Goal: Task Accomplishment & Management: Use online tool/utility

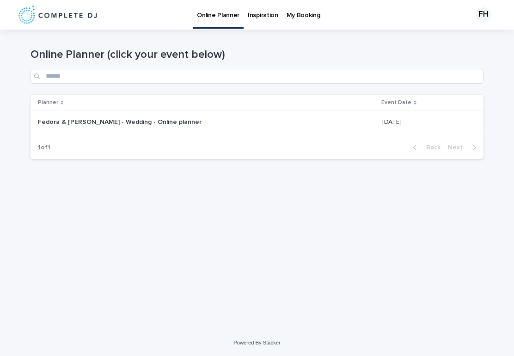
click at [228, 124] on p at bounding box center [153, 122] width 231 height 8
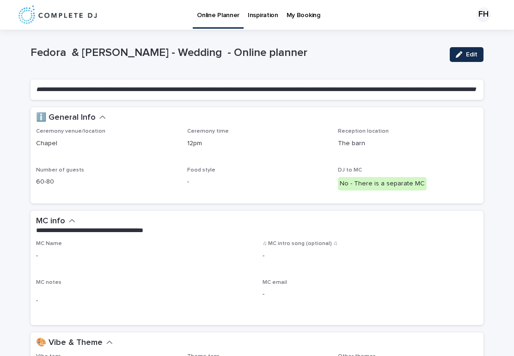
click at [256, 22] on link "Inspiration" at bounding box center [263, 14] width 39 height 29
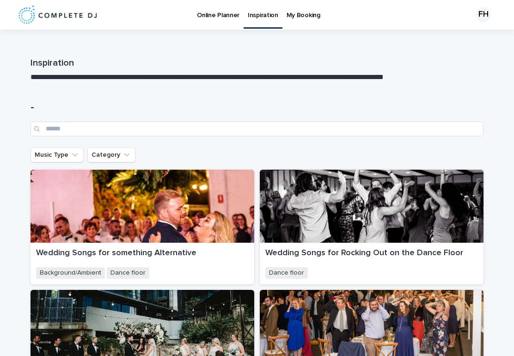
click at [314, 7] on p "My Booking" at bounding box center [303, 9] width 34 height 19
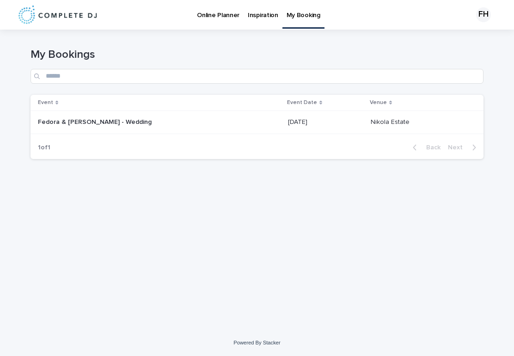
click at [218, 16] on p "Online Planner" at bounding box center [218, 9] width 43 height 19
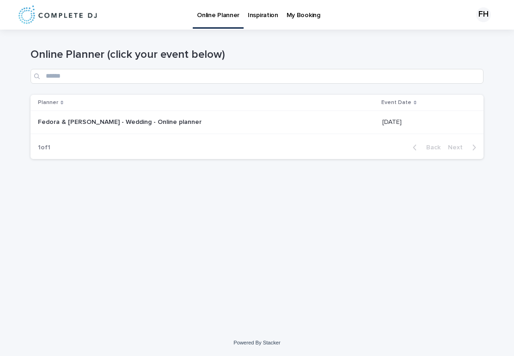
click at [334, 119] on div "Fedora & [PERSON_NAME] - Wedding - Online planner Fedora & [PERSON_NAME] - Wedd…" at bounding box center [206, 122] width 337 height 15
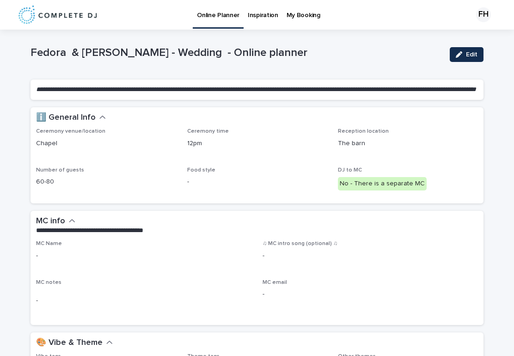
click at [302, 118] on div "ℹ️ General Info" at bounding box center [256, 117] width 453 height 21
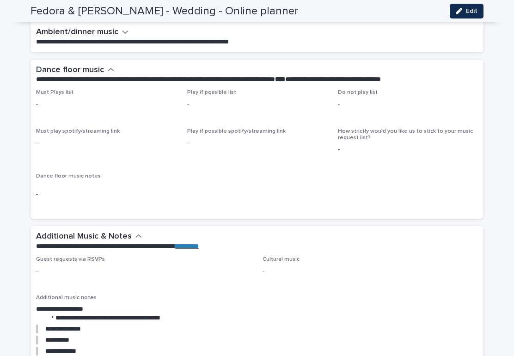
scroll to position [1916, 0]
